Goal: Navigation & Orientation: Find specific page/section

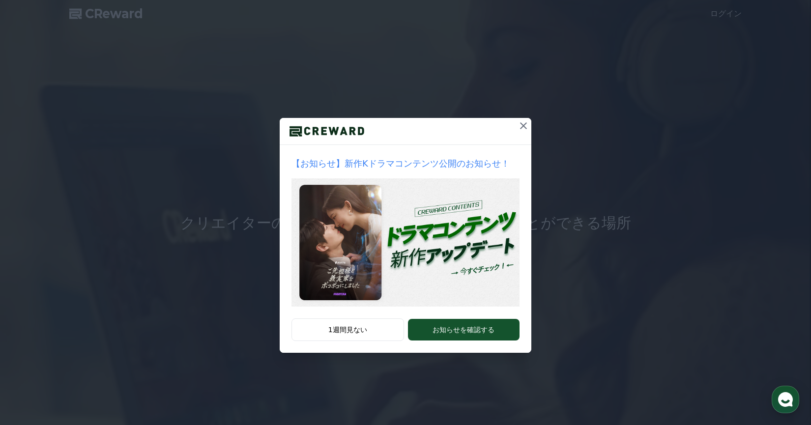
click at [522, 123] on icon at bounding box center [523, 125] width 7 height 7
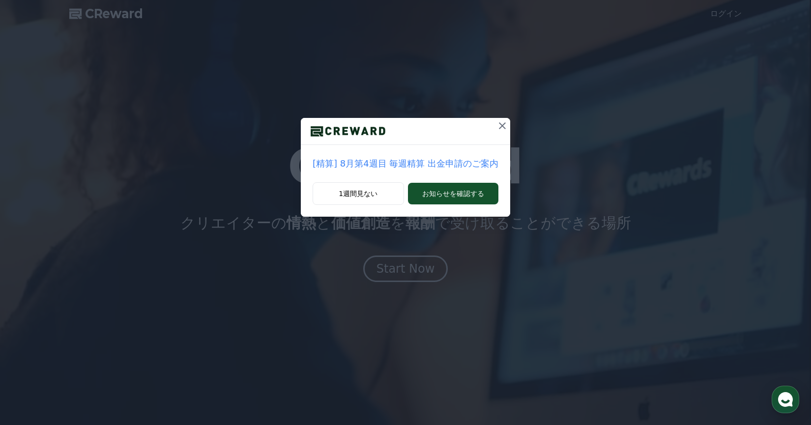
click at [501, 126] on icon at bounding box center [503, 126] width 12 height 12
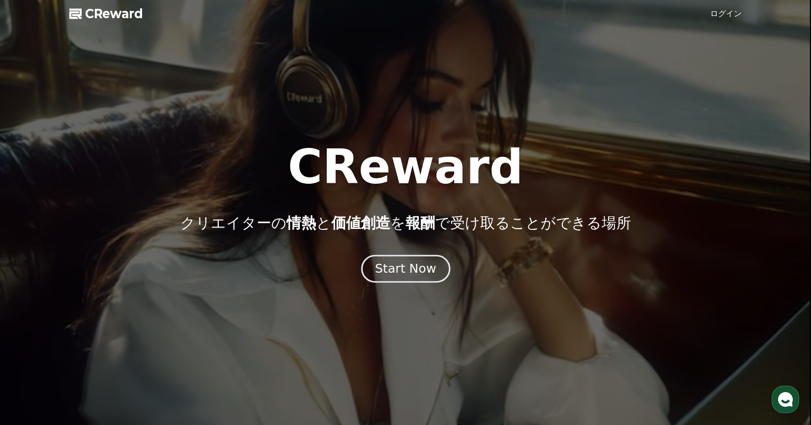
click at [394, 271] on div "Start Now" at bounding box center [405, 269] width 61 height 17
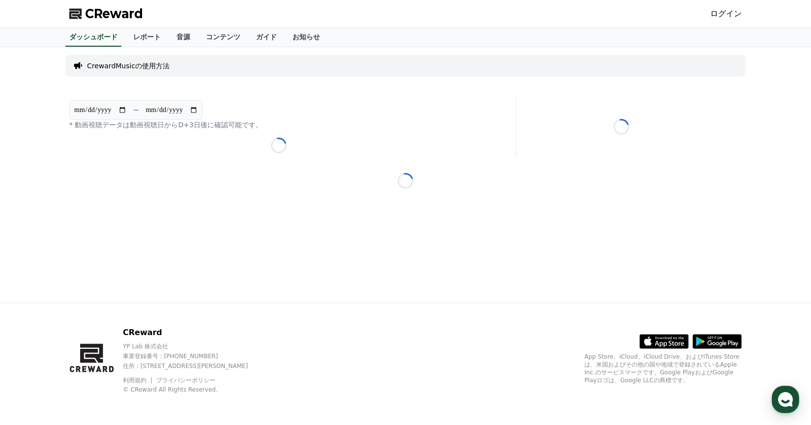
click at [204, 162] on div "**********" at bounding box center [405, 175] width 688 height 256
click at [728, 14] on link "ログイン" at bounding box center [726, 14] width 31 height 12
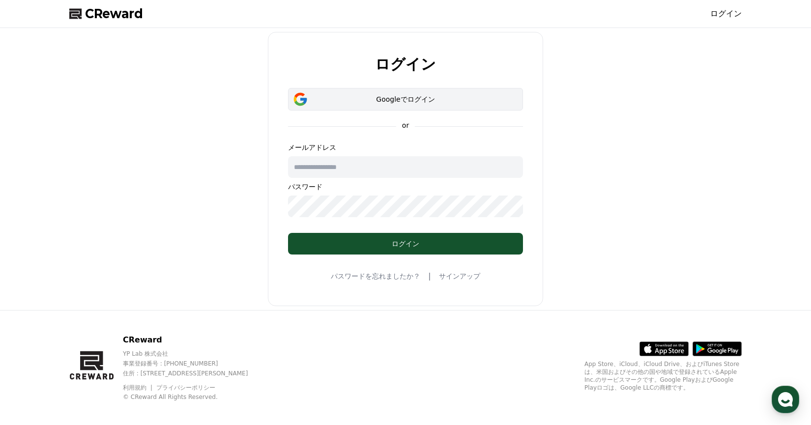
click at [411, 102] on div "Googleでログイン" at bounding box center [405, 99] width 207 height 10
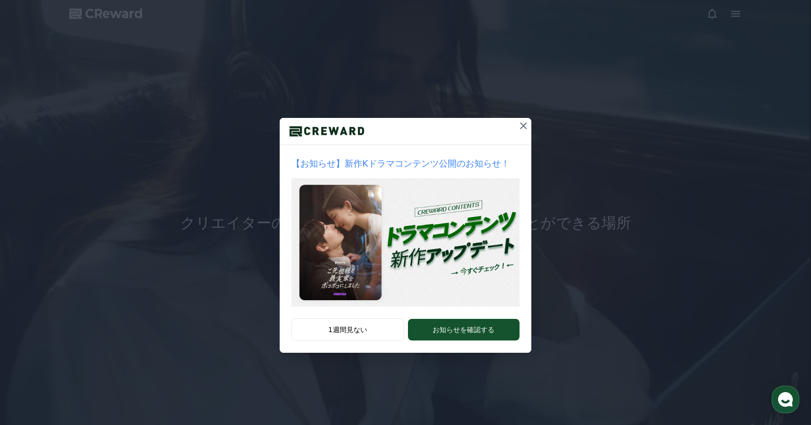
click at [521, 127] on icon at bounding box center [524, 126] width 12 height 12
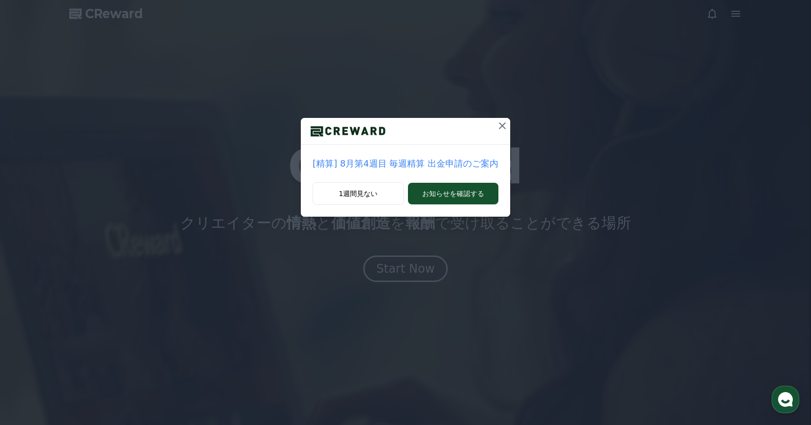
click at [499, 125] on icon at bounding box center [502, 125] width 7 height 7
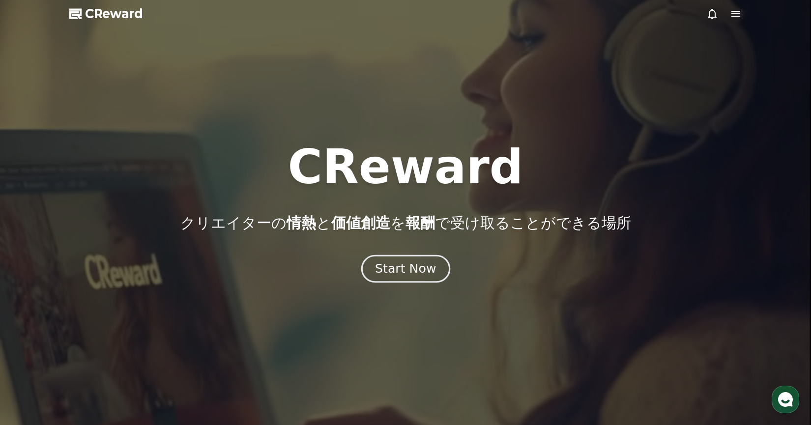
click at [388, 264] on div "Start Now" at bounding box center [405, 269] width 61 height 17
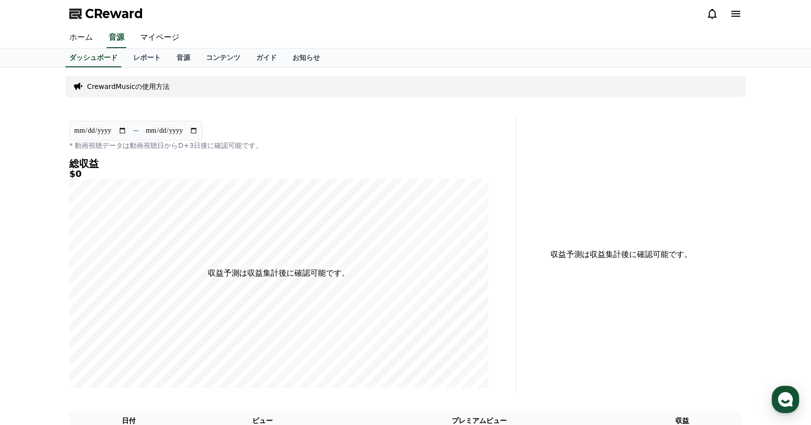
click at [79, 37] on link "ホーム" at bounding box center [80, 38] width 39 height 21
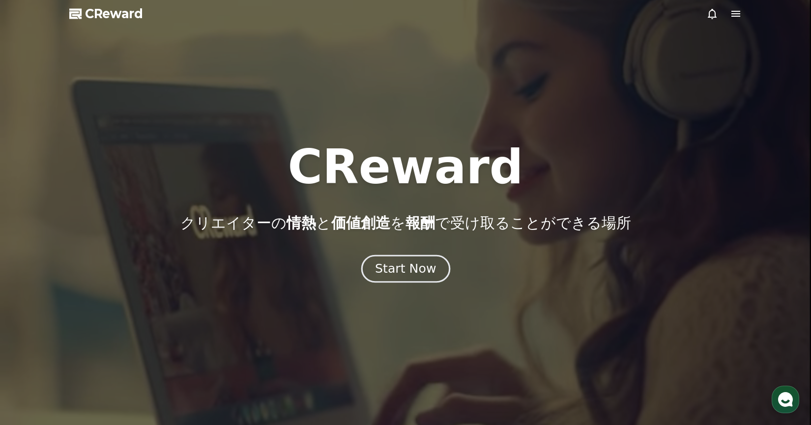
click at [402, 265] on div "Start Now" at bounding box center [405, 269] width 61 height 17
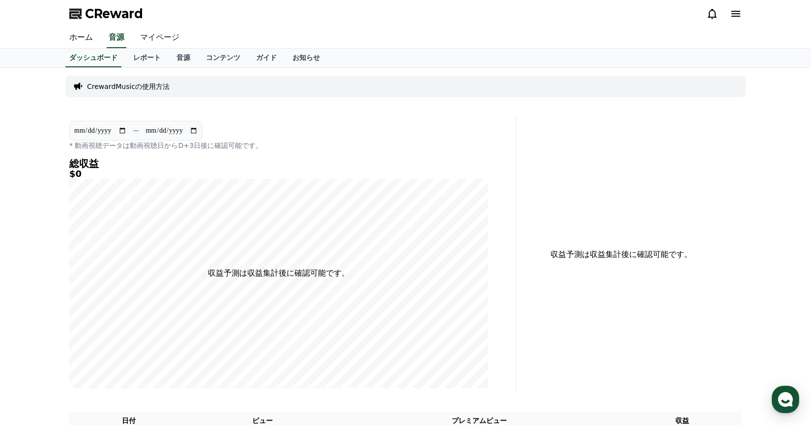
click at [149, 37] on link "マイページ" at bounding box center [159, 38] width 55 height 21
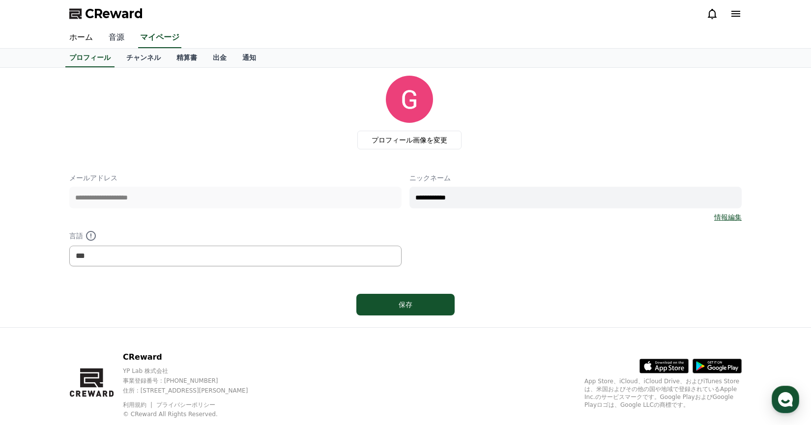
click at [117, 38] on link "音源" at bounding box center [116, 38] width 31 height 21
